Goal: Task Accomplishment & Management: Manage account settings

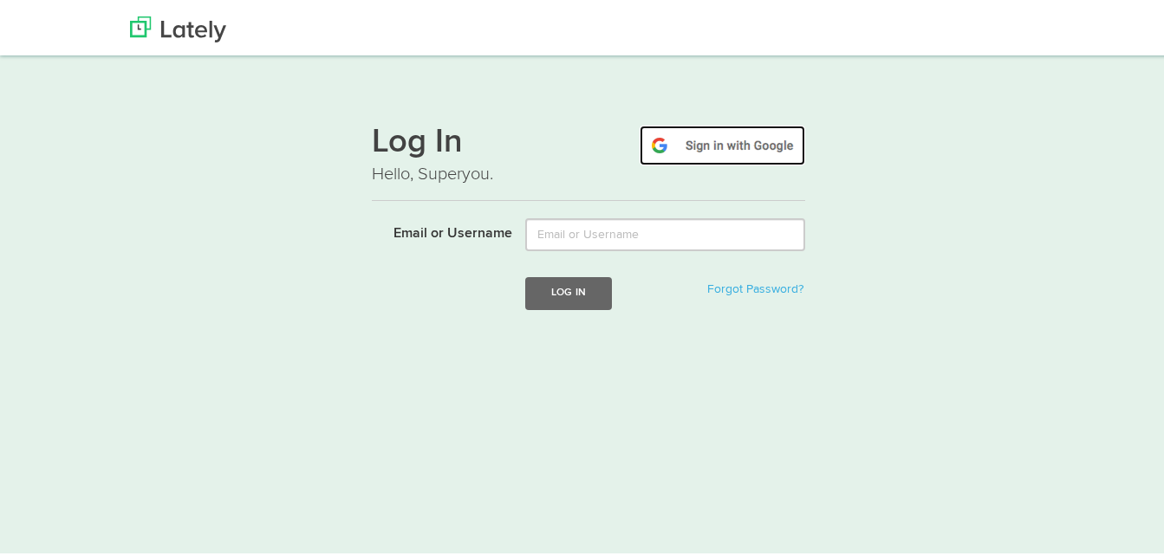
click at [717, 146] on img at bounding box center [723, 142] width 166 height 40
click at [720, 146] on img at bounding box center [723, 142] width 166 height 40
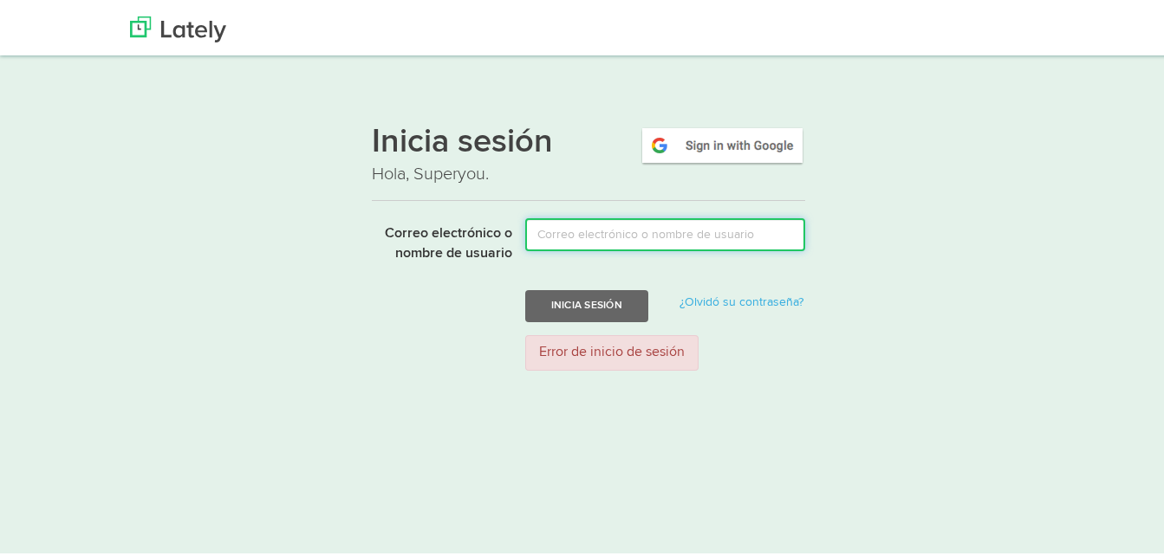
click at [613, 239] on input "Correo electrónico o nombre de usuario" at bounding box center [665, 231] width 280 height 33
type input "[EMAIL_ADDRESS][DOMAIN_NAME]"
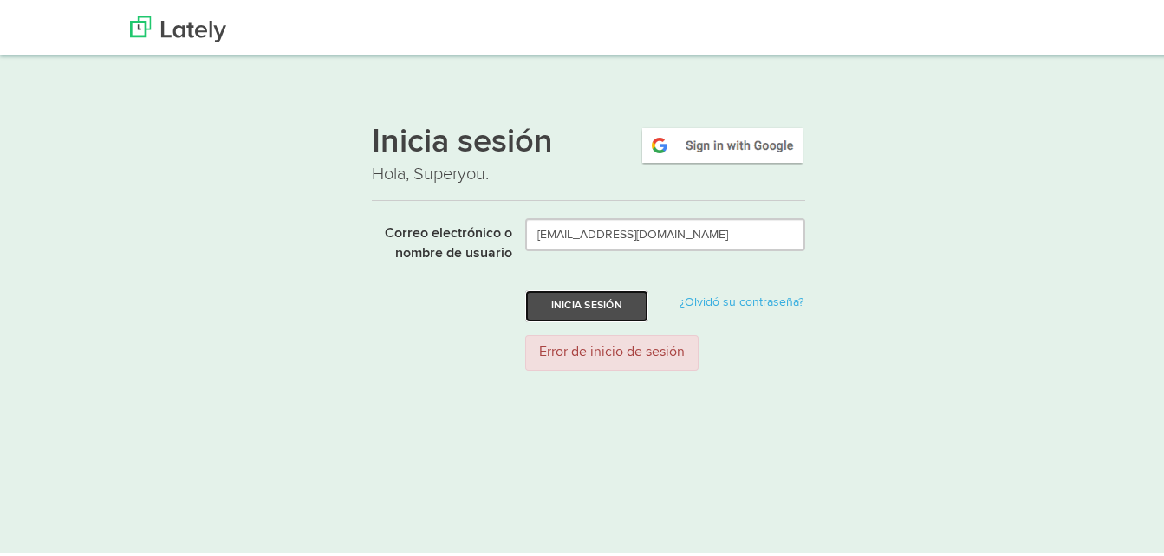
click at [577, 296] on button "Inicia sesión" at bounding box center [586, 303] width 123 height 32
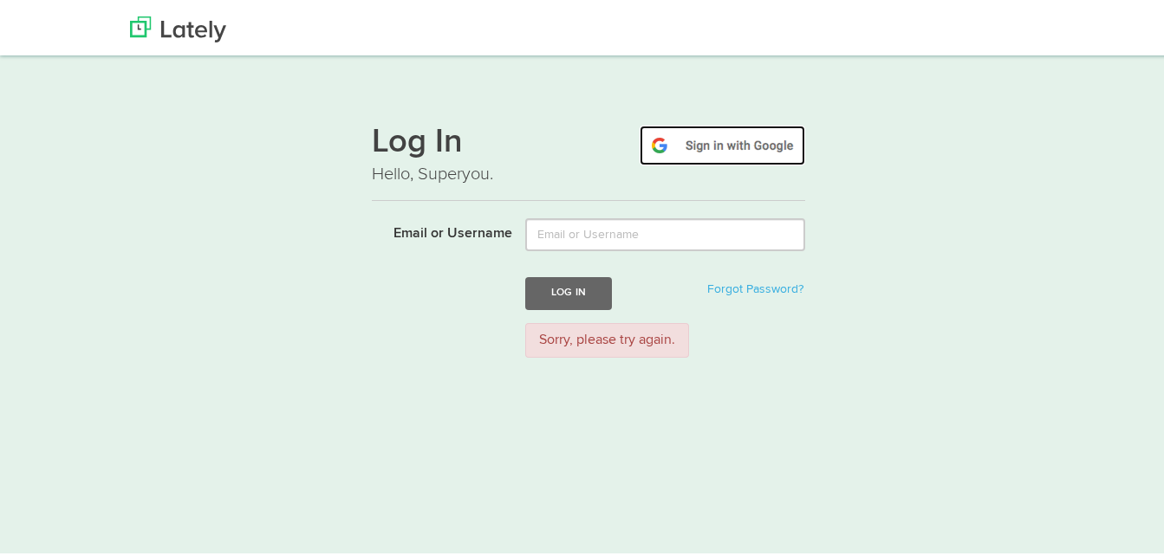
click at [686, 128] on img at bounding box center [723, 142] width 166 height 40
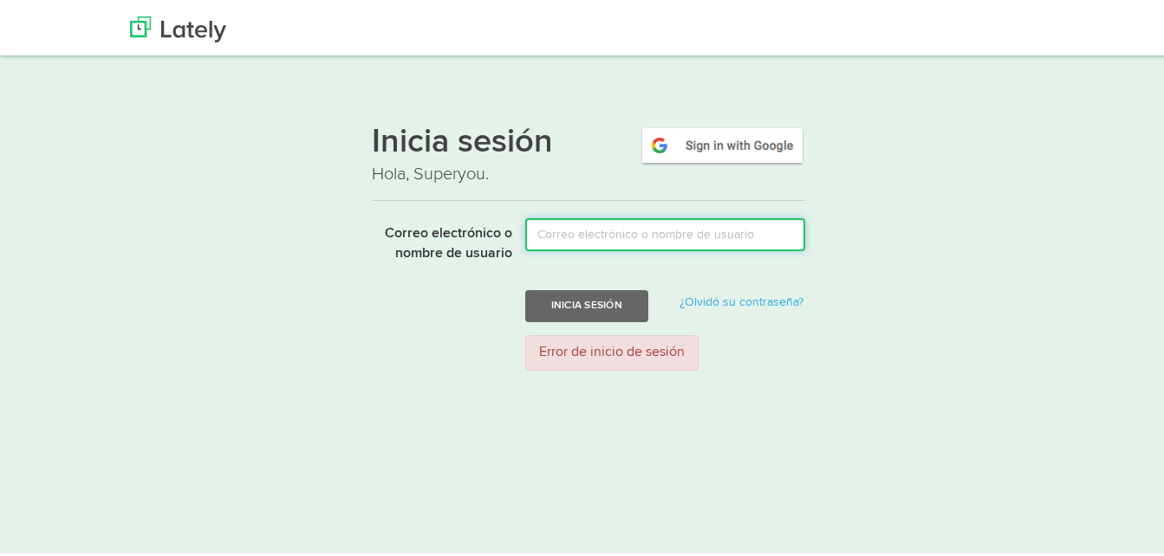
click at [605, 231] on input "Correo electrónico o nombre de usuario" at bounding box center [665, 231] width 280 height 33
type input "[EMAIL_ADDRESS][DOMAIN_NAME]"
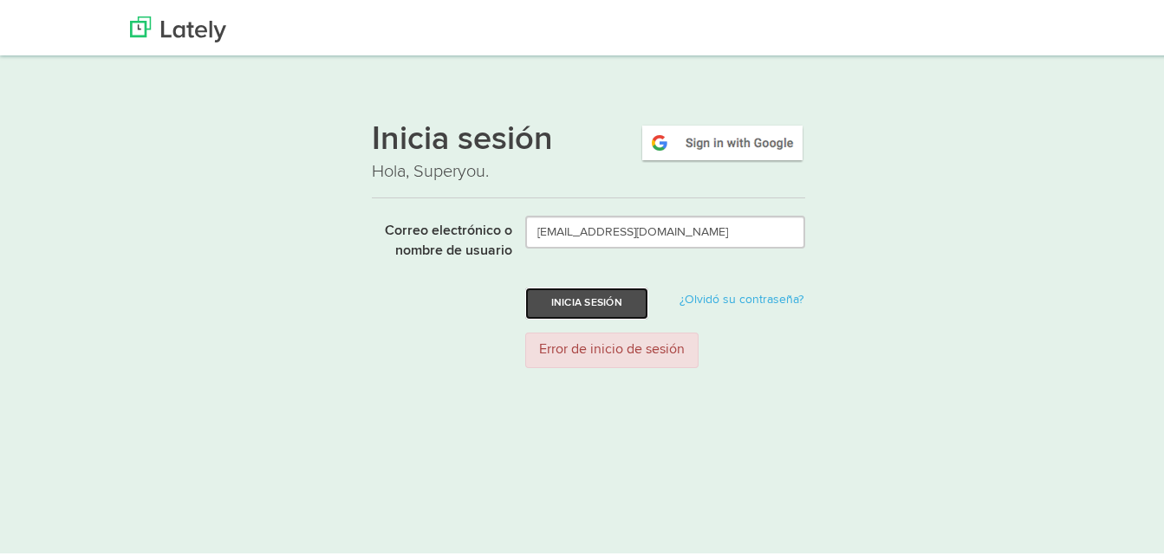
click at [598, 298] on button "Inicia sesión" at bounding box center [586, 300] width 123 height 32
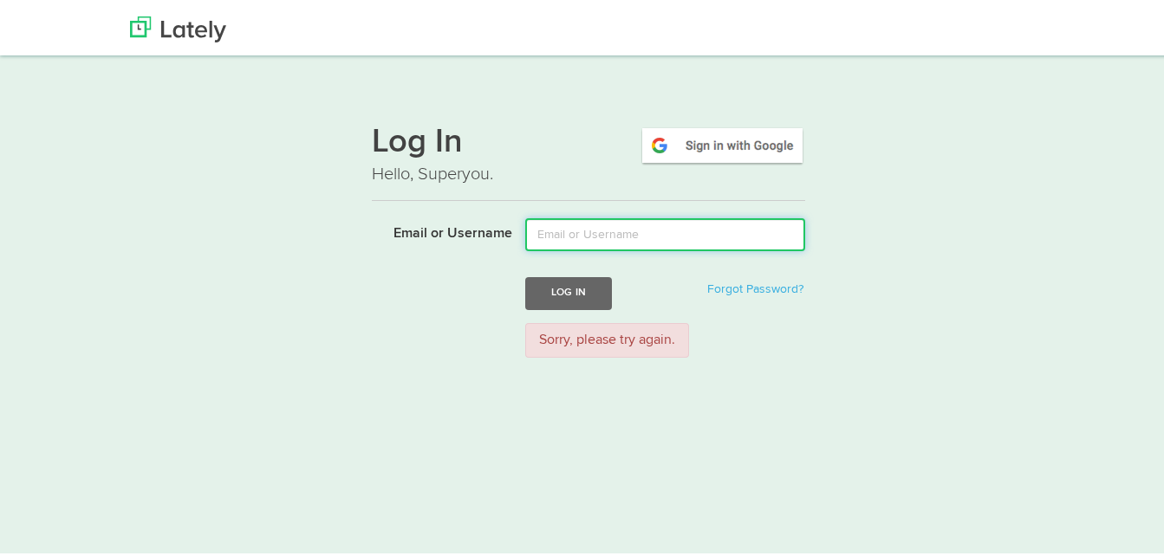
click at [590, 232] on input "Email or Username" at bounding box center [665, 231] width 280 height 33
type input "yuye4384"
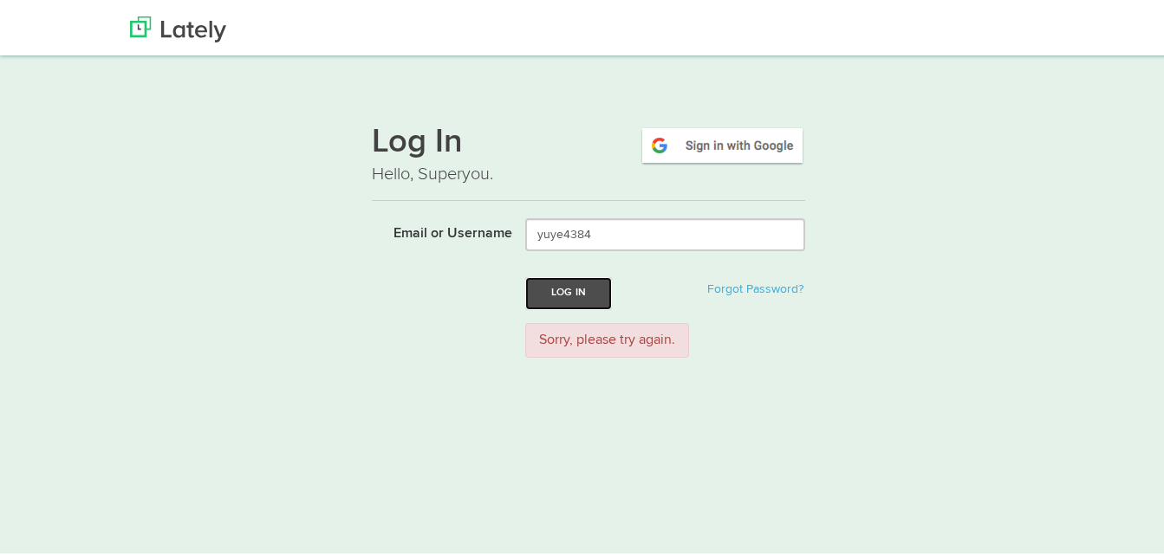
click at [567, 292] on button "Log In" at bounding box center [568, 290] width 87 height 32
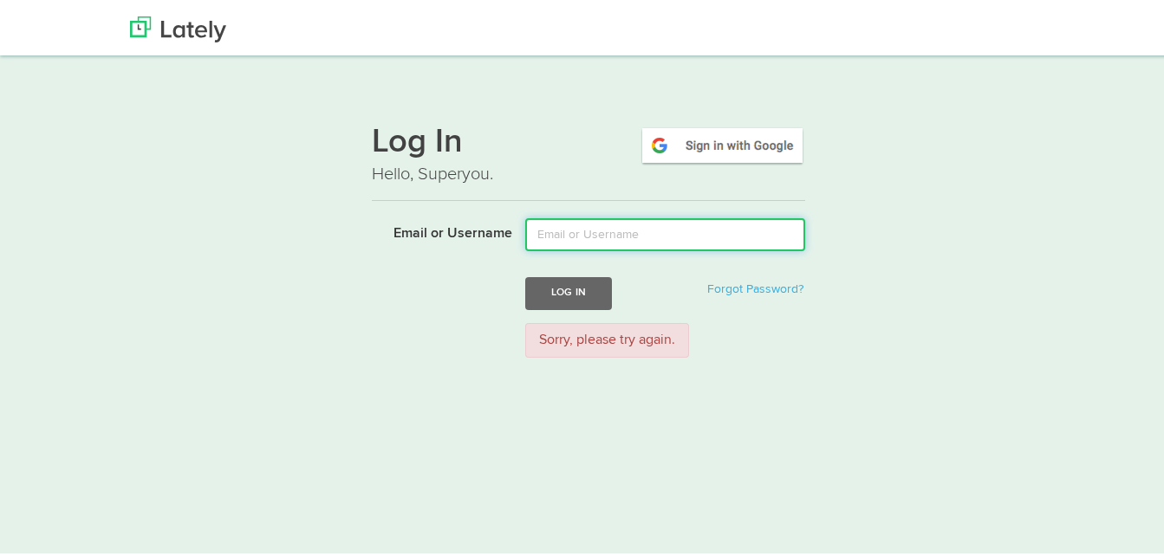
click at [608, 233] on input "Email or Username" at bounding box center [665, 231] width 280 height 33
type input "[EMAIL_ADDRESS][DOMAIN_NAME]"
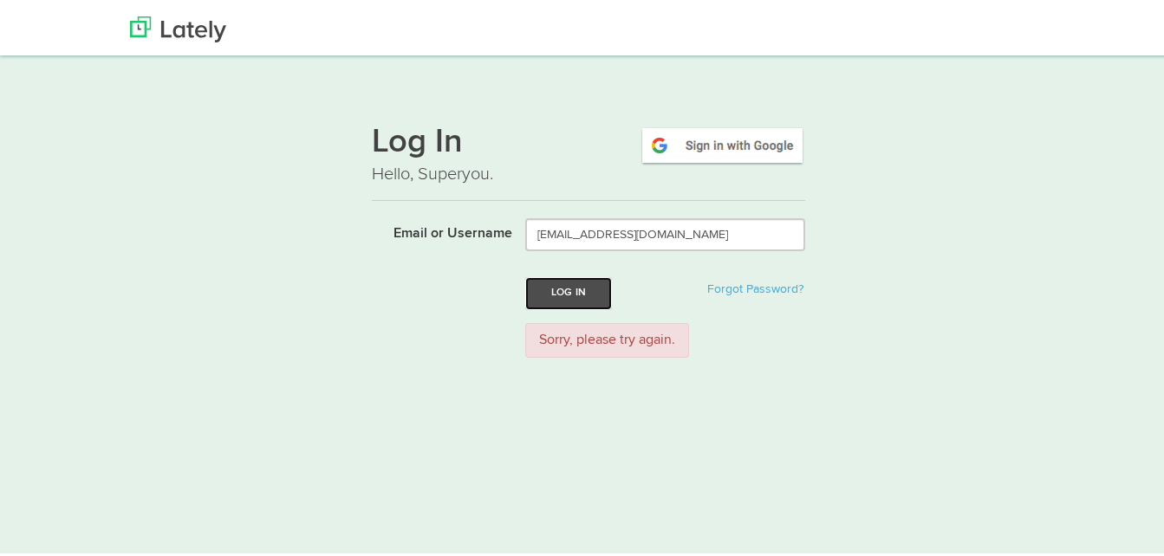
click at [568, 285] on button "Log In" at bounding box center [568, 290] width 87 height 32
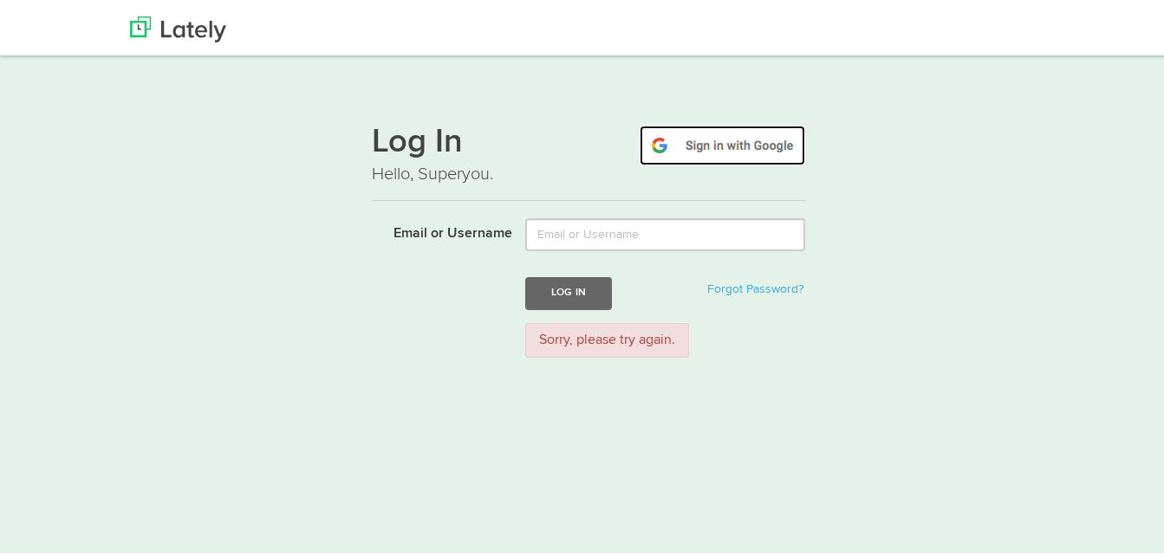
click at [686, 142] on img at bounding box center [723, 142] width 166 height 40
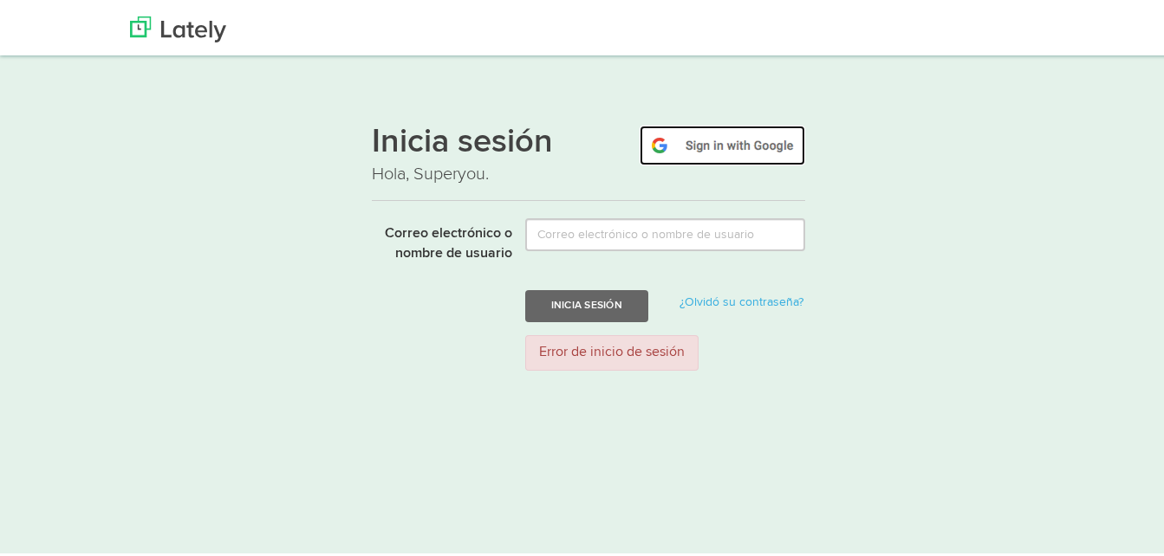
click at [725, 137] on img at bounding box center [723, 142] width 166 height 40
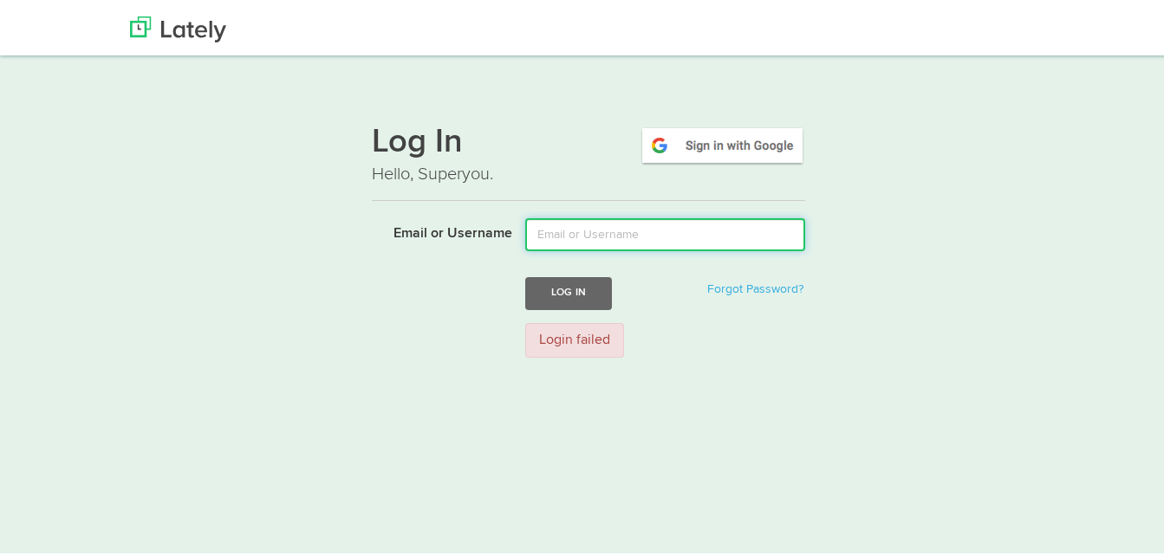
click at [645, 228] on input "Email or Username" at bounding box center [665, 231] width 280 height 33
type input "[EMAIL_ADDRESS][DOMAIN_NAME]"
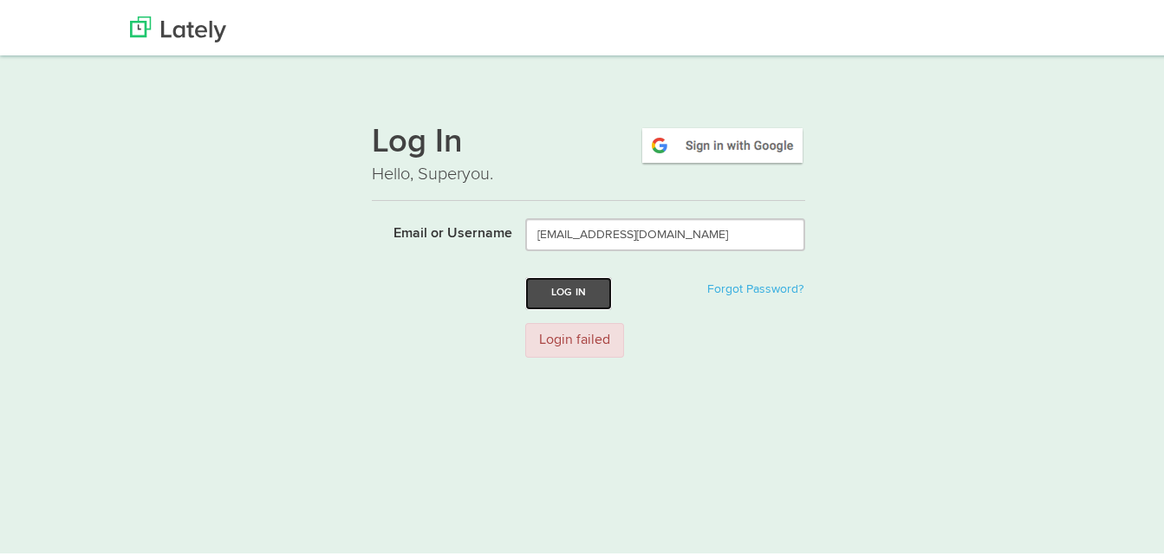
click at [546, 290] on button "Log In" at bounding box center [568, 290] width 87 height 32
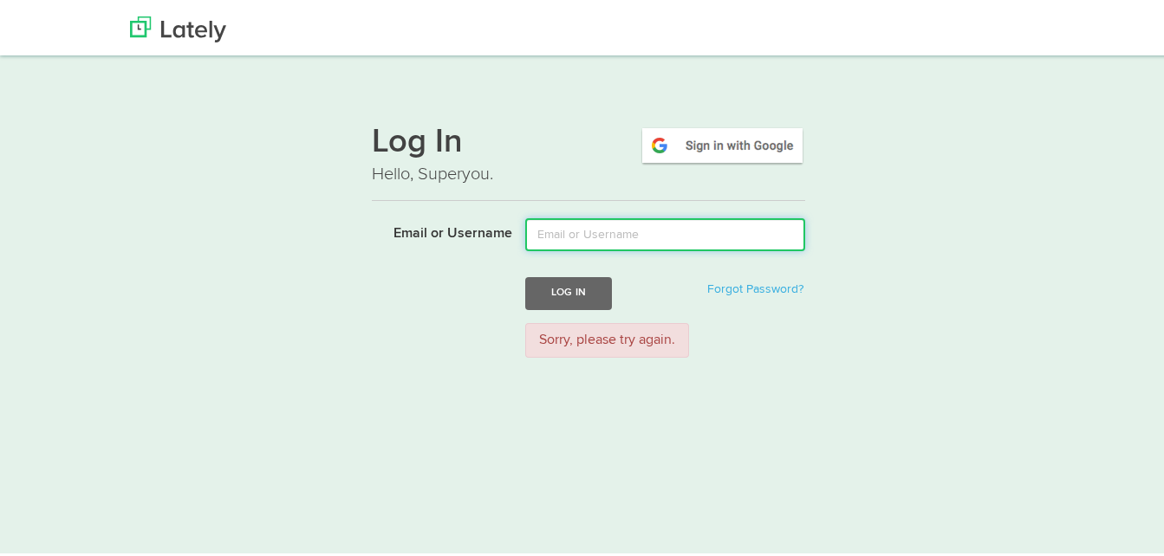
click at [590, 222] on input "Email or Username" at bounding box center [665, 231] width 280 height 33
type input "[EMAIL_ADDRESS][DOMAIN_NAME]"
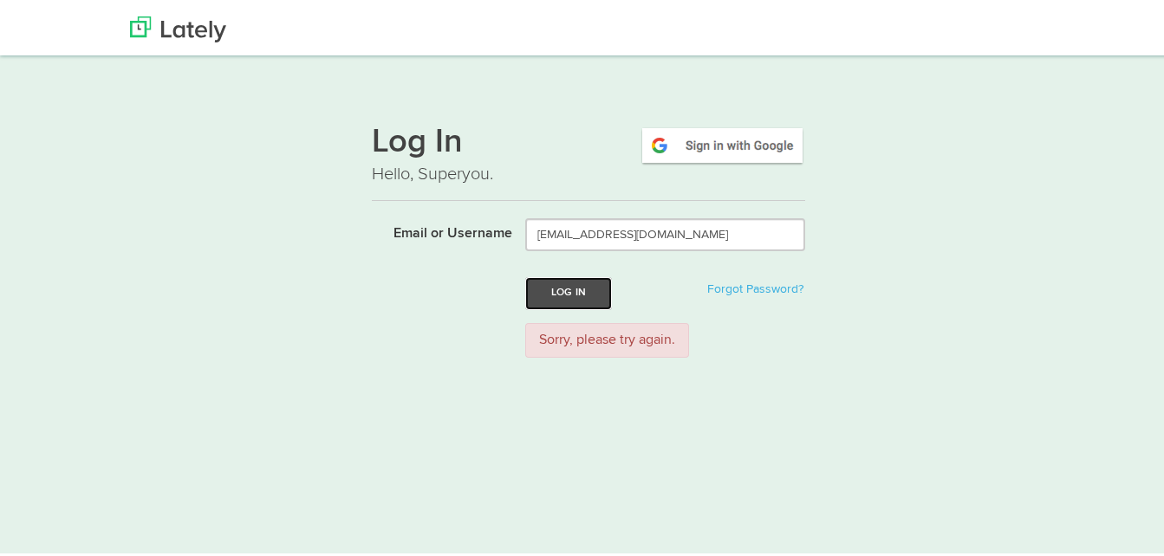
click at [568, 296] on button "Log In" at bounding box center [568, 290] width 87 height 32
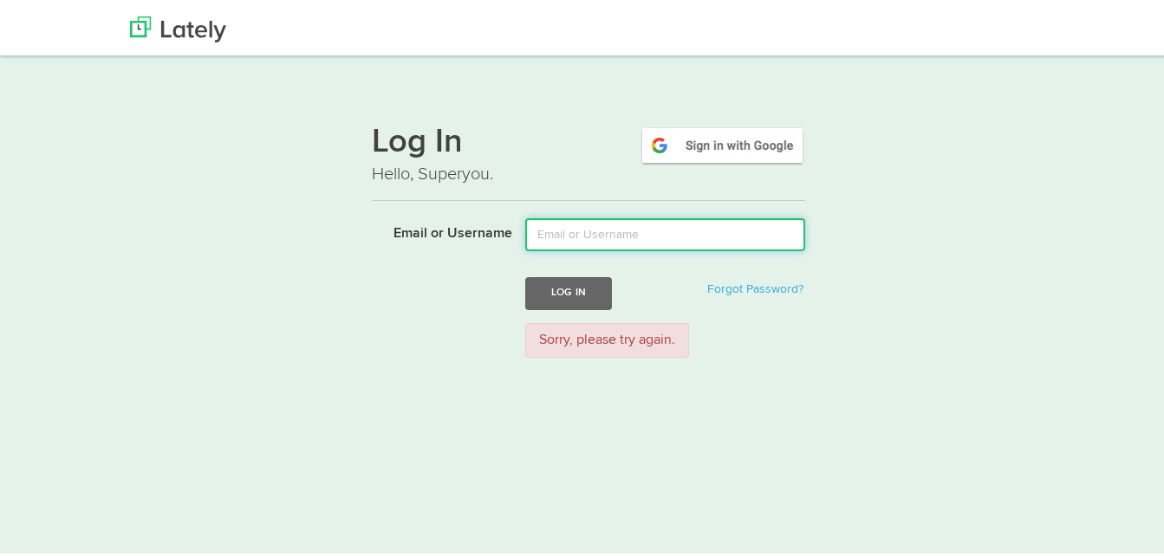
click at [568, 234] on input "Email or Username" at bounding box center [665, 231] width 280 height 33
type input "yosorioster@gmail.com"
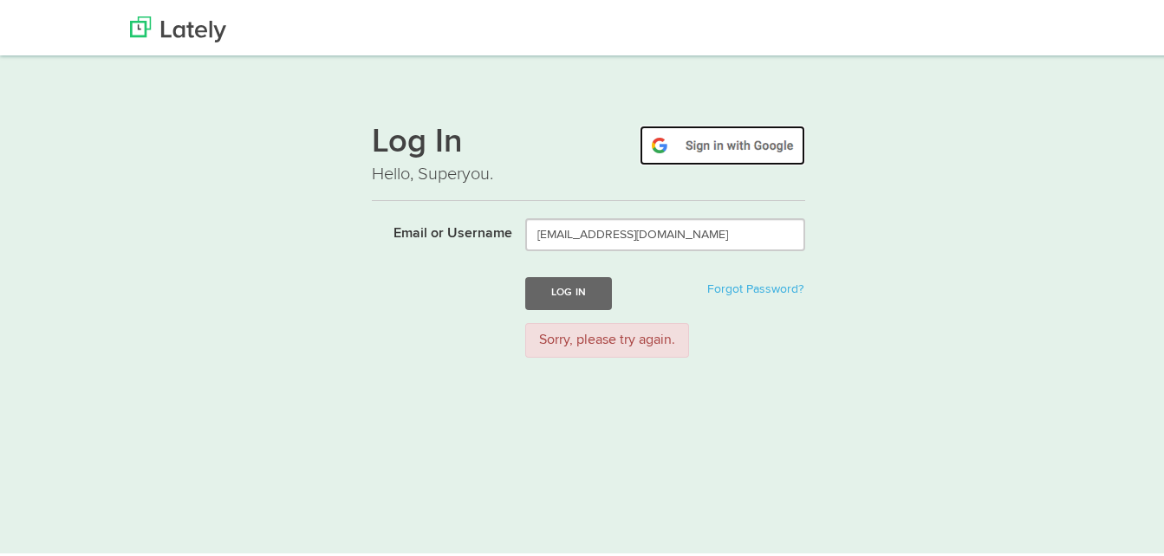
click at [740, 145] on img at bounding box center [723, 142] width 166 height 40
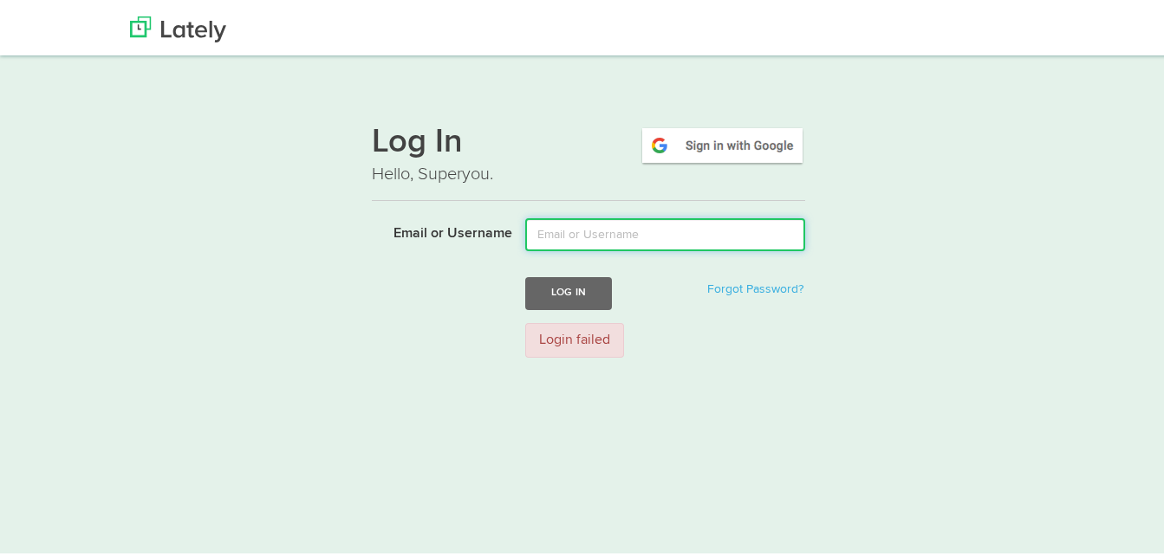
click at [654, 227] on input "Email or Username" at bounding box center [665, 231] width 280 height 33
type input "[EMAIL_ADDRESS][DOMAIN_NAME]"
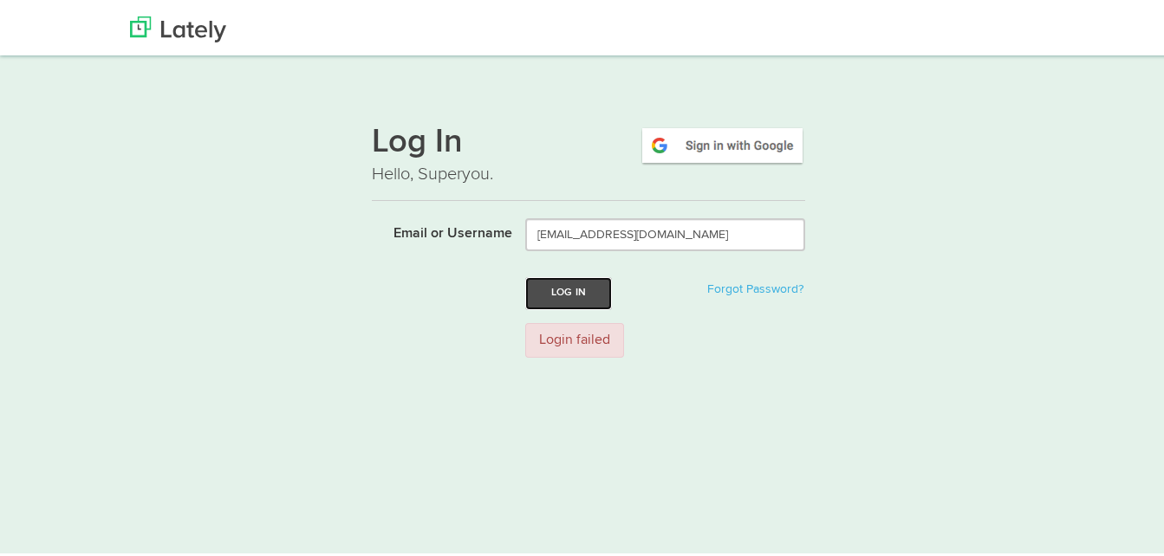
click at [576, 289] on button "Log In" at bounding box center [568, 290] width 87 height 32
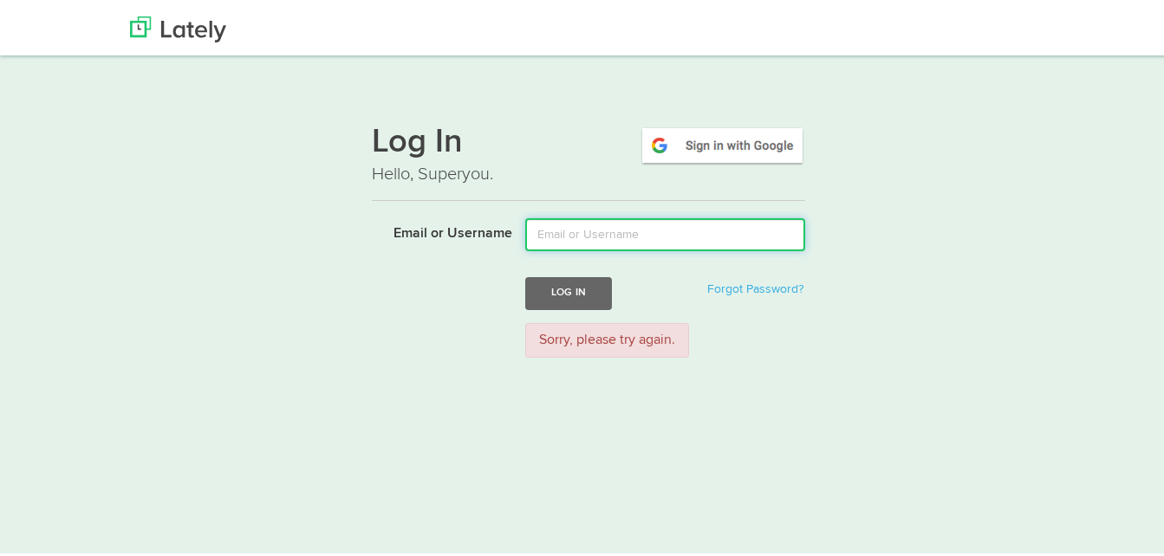
click at [569, 237] on input "Email or Username" at bounding box center [665, 231] width 280 height 33
type input "[EMAIL_ADDRESS][DOMAIN_NAME]"
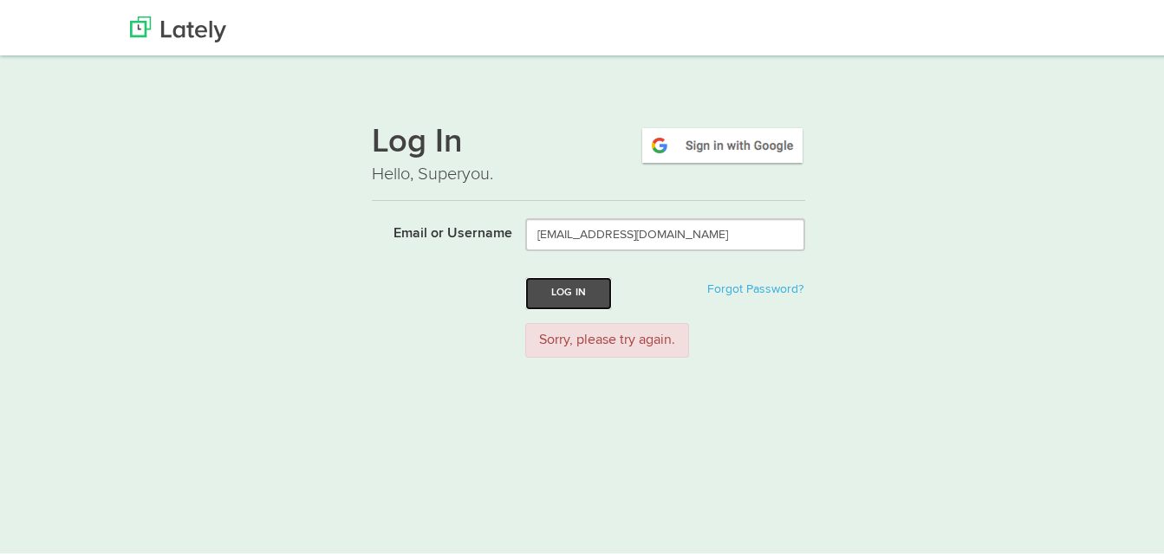
click at [563, 289] on button "Log In" at bounding box center [568, 290] width 87 height 32
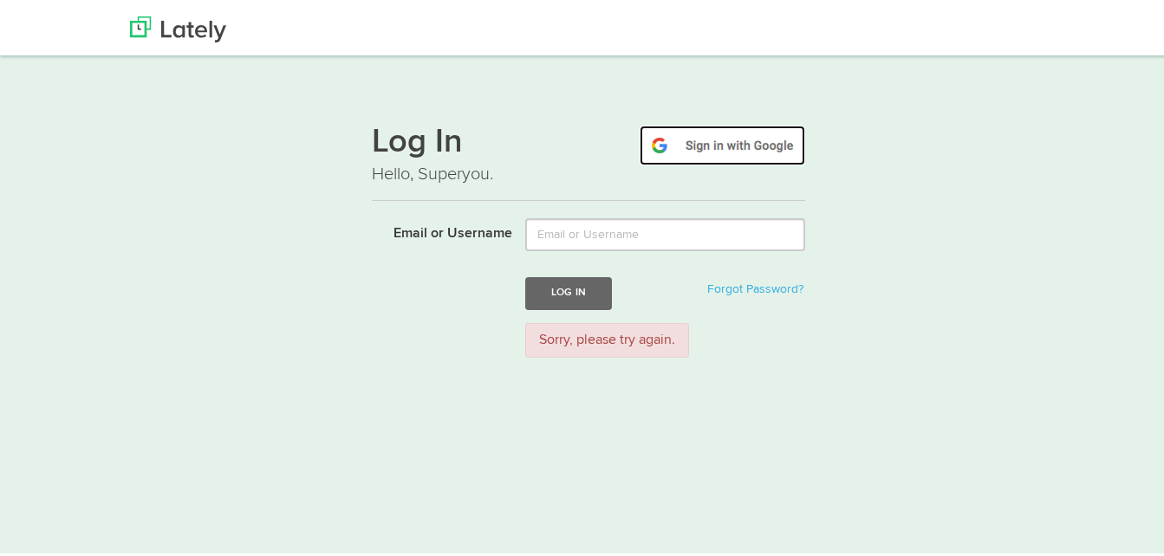
click at [704, 140] on img at bounding box center [723, 142] width 166 height 40
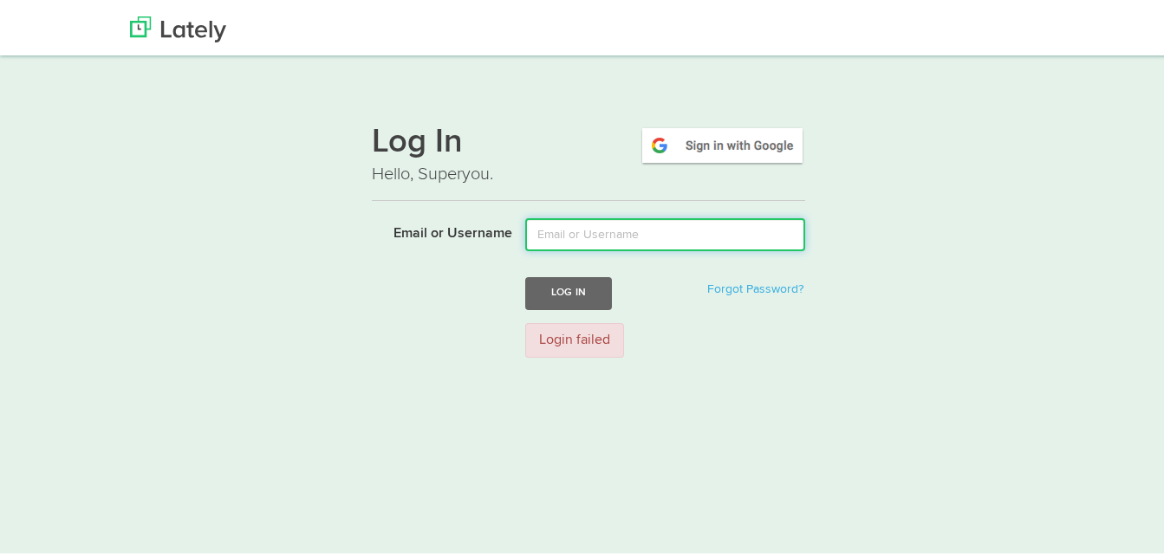
click at [608, 231] on input "Email or Username" at bounding box center [665, 231] width 280 height 33
type input "[EMAIL_ADDRESS][DOMAIN_NAME]"
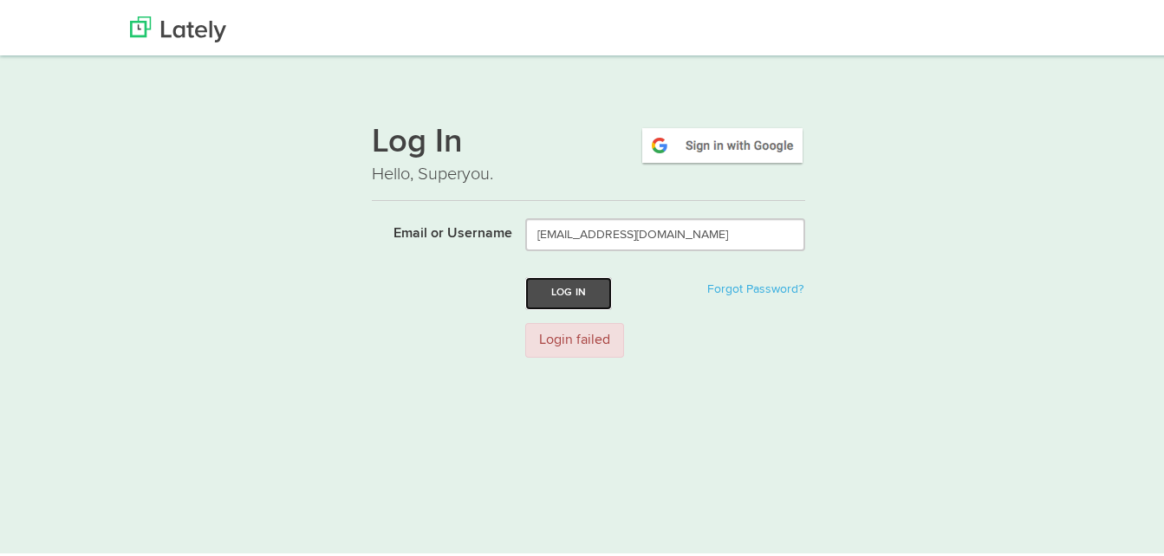
click at [569, 302] on button "Log In" at bounding box center [568, 290] width 87 height 32
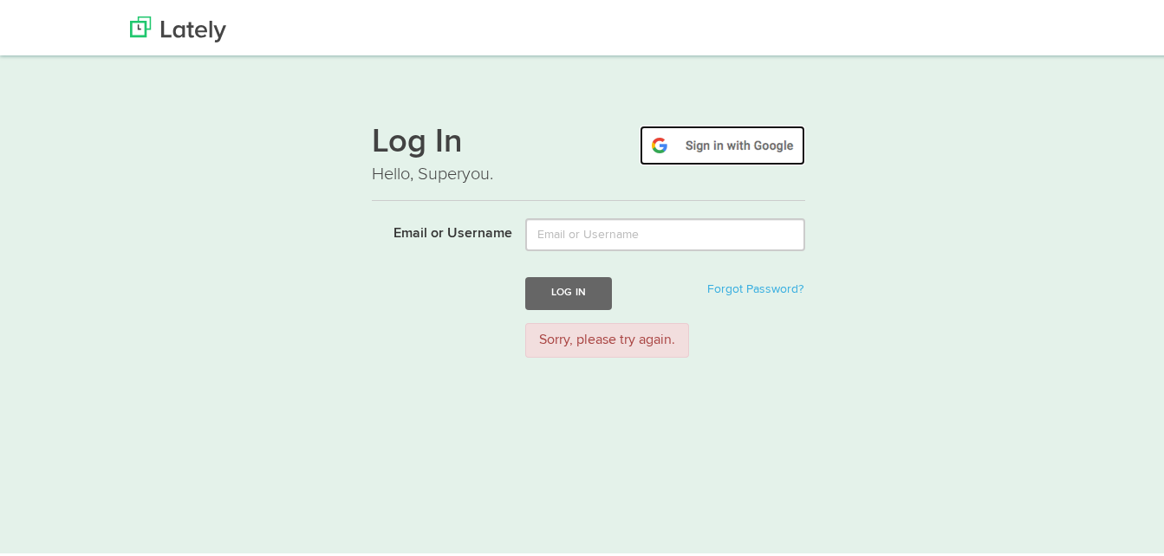
click at [733, 133] on img at bounding box center [723, 142] width 166 height 40
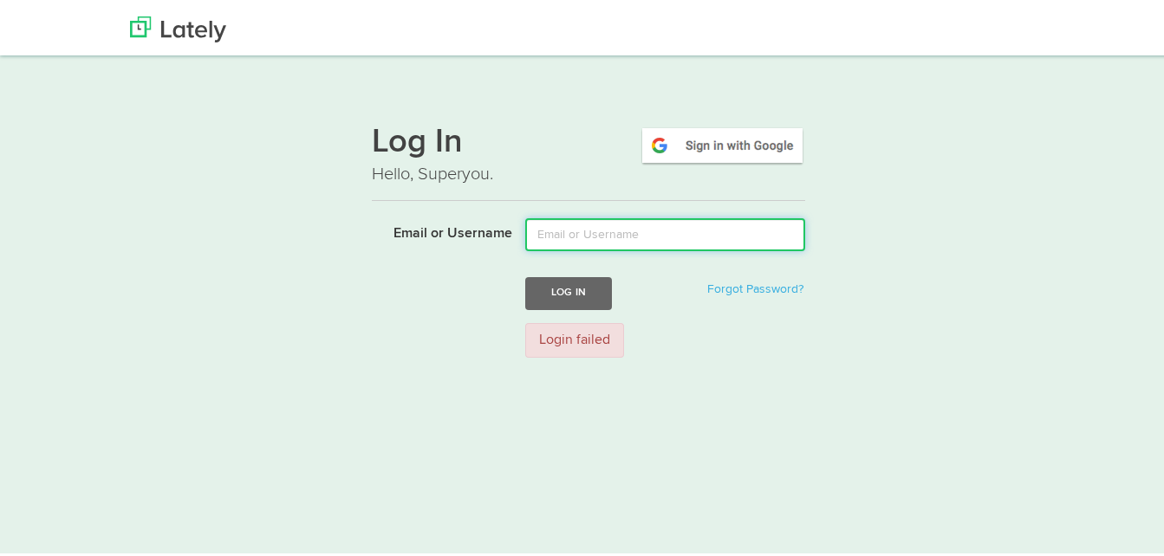
click at [615, 241] on input "Email or Username" at bounding box center [665, 231] width 280 height 33
type input "[EMAIL_ADDRESS][DOMAIN_NAME]"
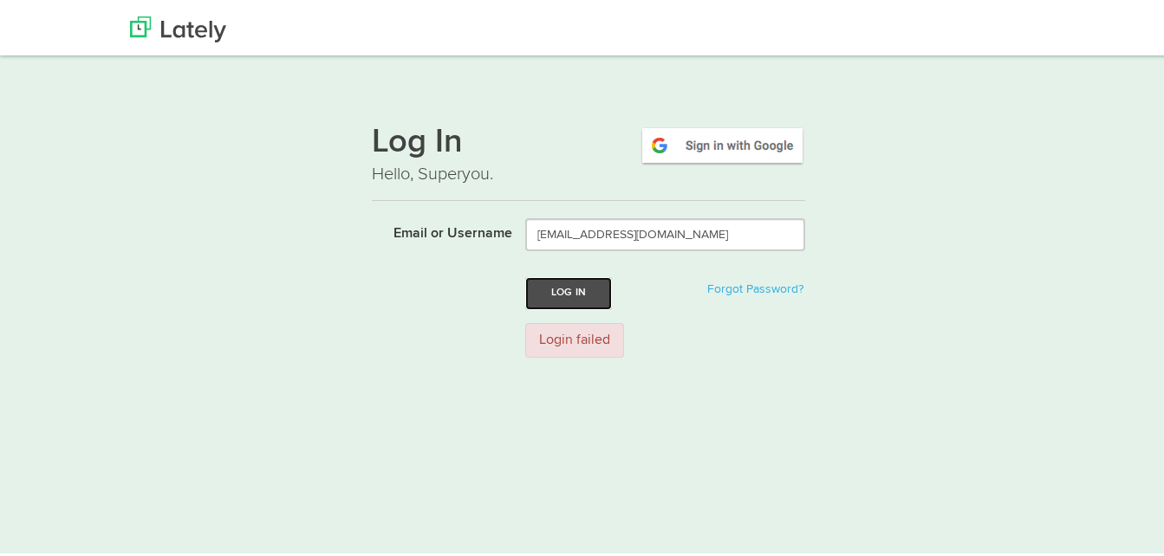
click at [546, 284] on button "Log In" at bounding box center [568, 290] width 87 height 32
click at [579, 286] on button "Log In" at bounding box center [568, 290] width 87 height 32
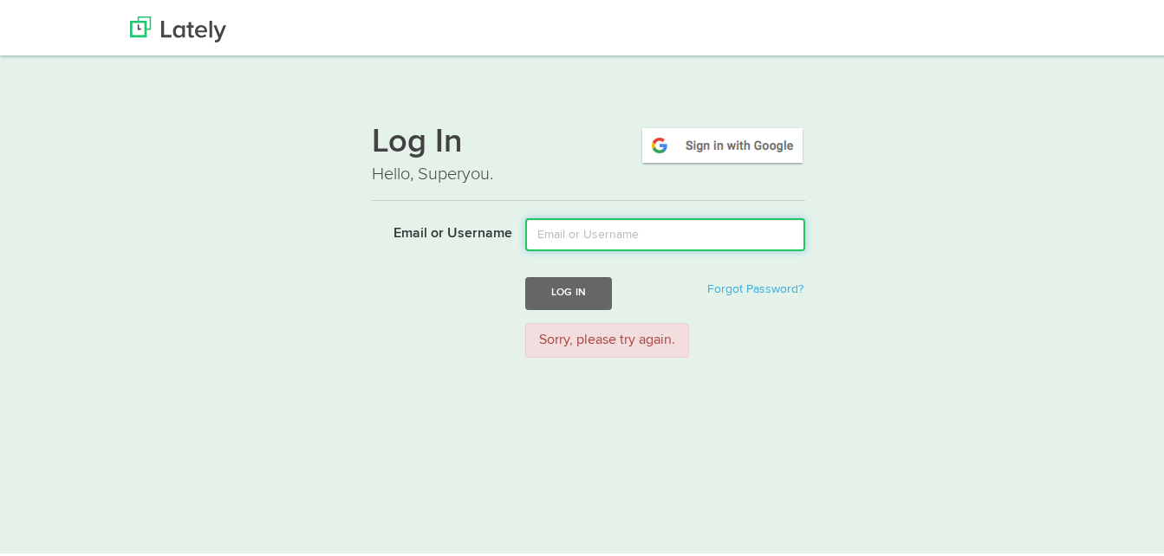
click at [594, 226] on input "Email or Username" at bounding box center [665, 231] width 280 height 33
type input "[EMAIL_ADDRESS][DOMAIN_NAME]"
click at [525, 274] on button "Log In" at bounding box center [568, 290] width 87 height 32
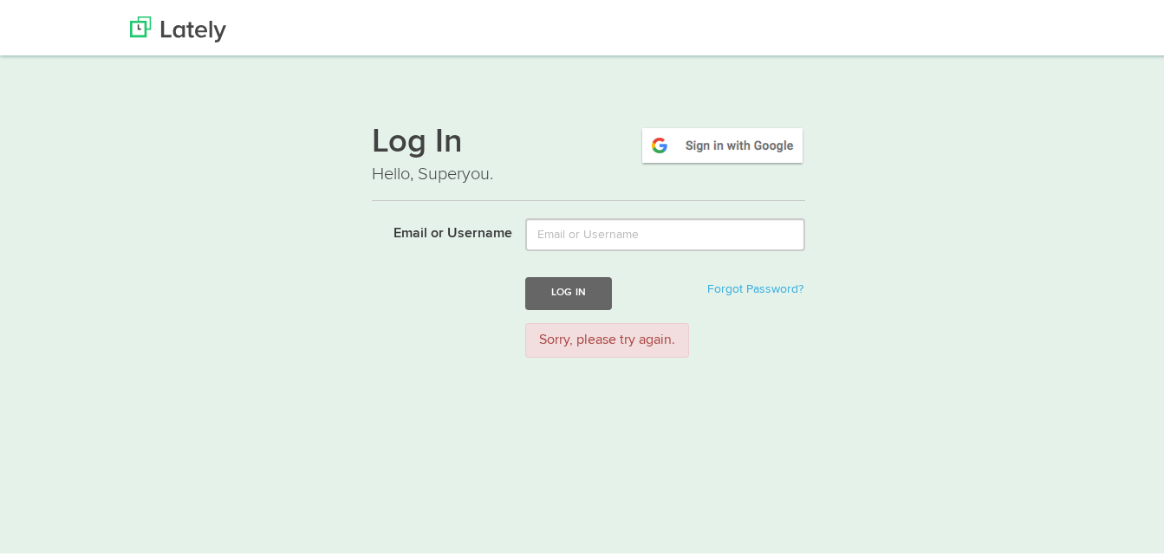
scroll to position [11, 0]
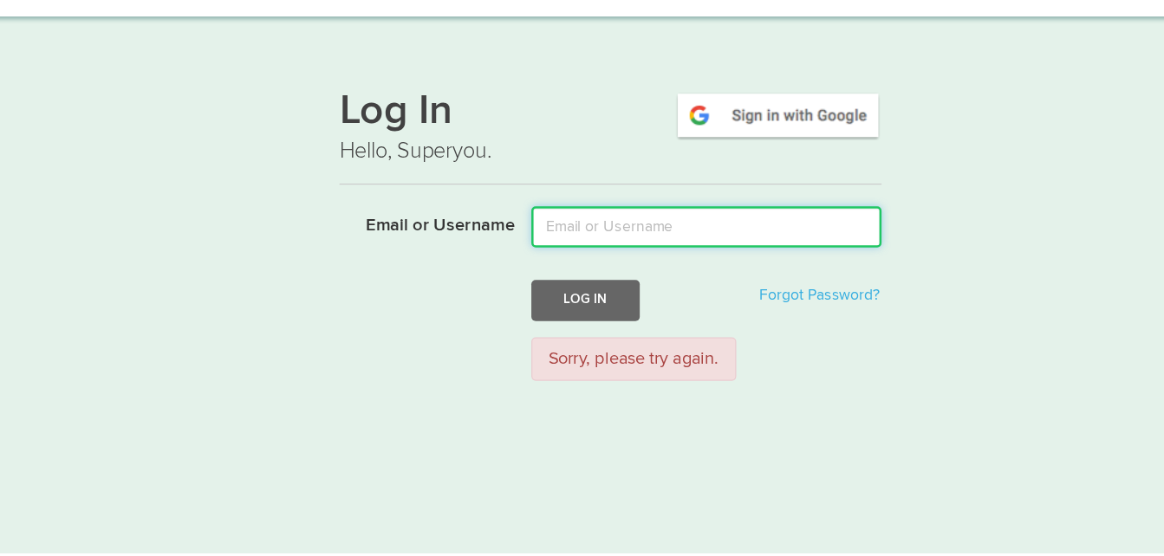
click at [566, 218] on input "Email or Username" at bounding box center [665, 220] width 280 height 33
type input "[EMAIL_ADDRESS][DOMAIN_NAME]"
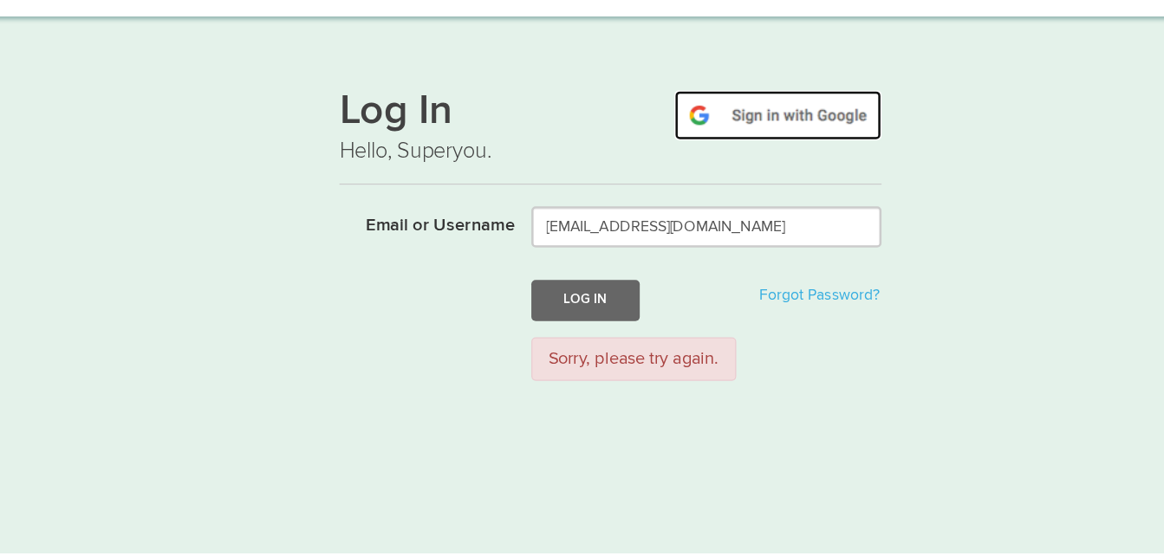
click at [708, 121] on img at bounding box center [723, 131] width 166 height 40
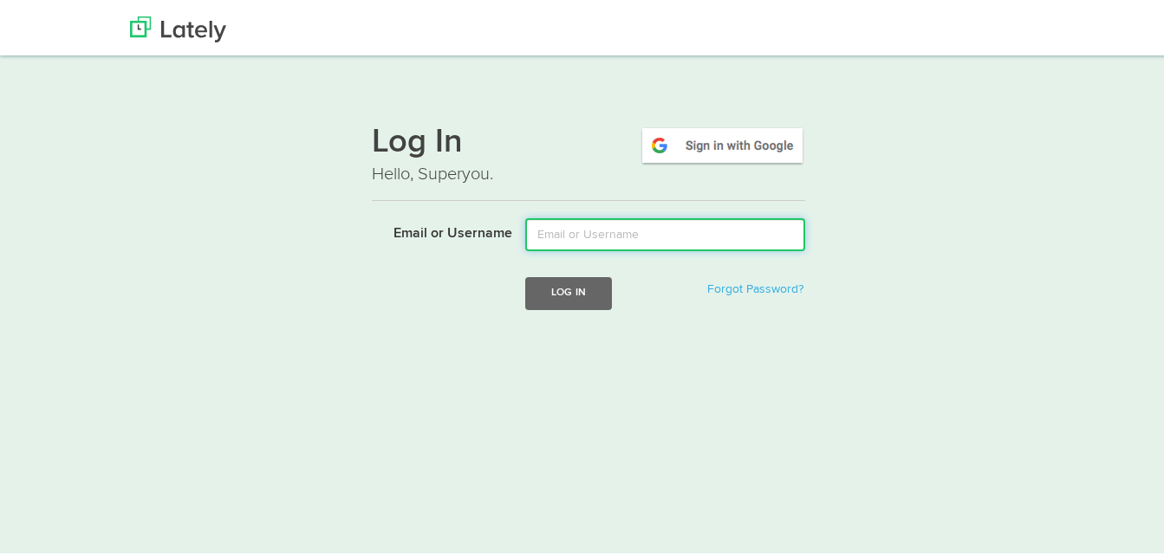
click at [602, 237] on input "Email or Username" at bounding box center [665, 231] width 280 height 33
type input "[EMAIL_ADDRESS][DOMAIN_NAME]"
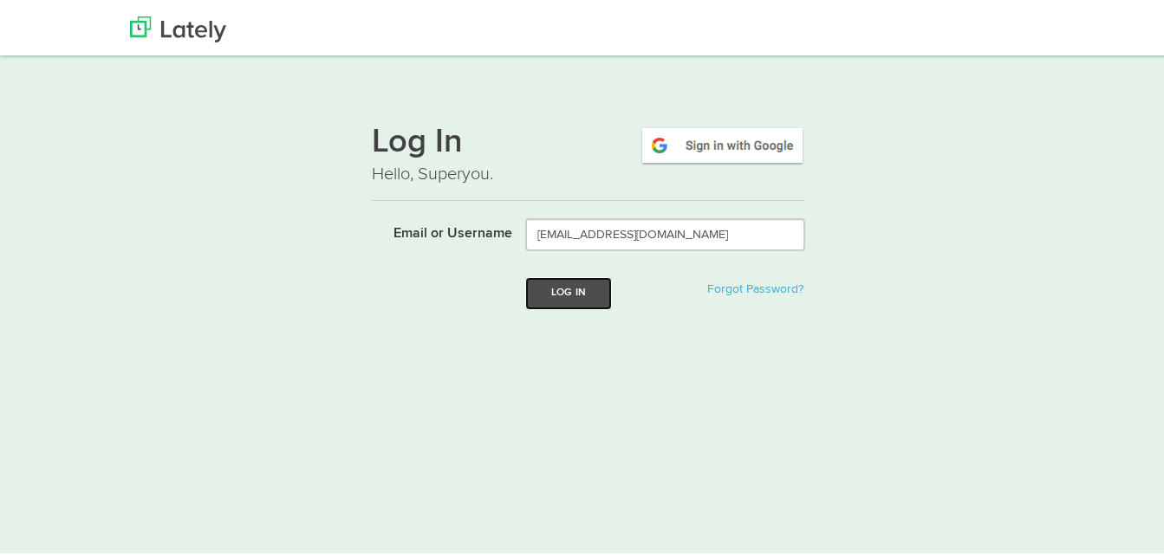
click at [591, 293] on button "Log In" at bounding box center [568, 290] width 87 height 32
